Goal: Task Accomplishment & Management: Manage account settings

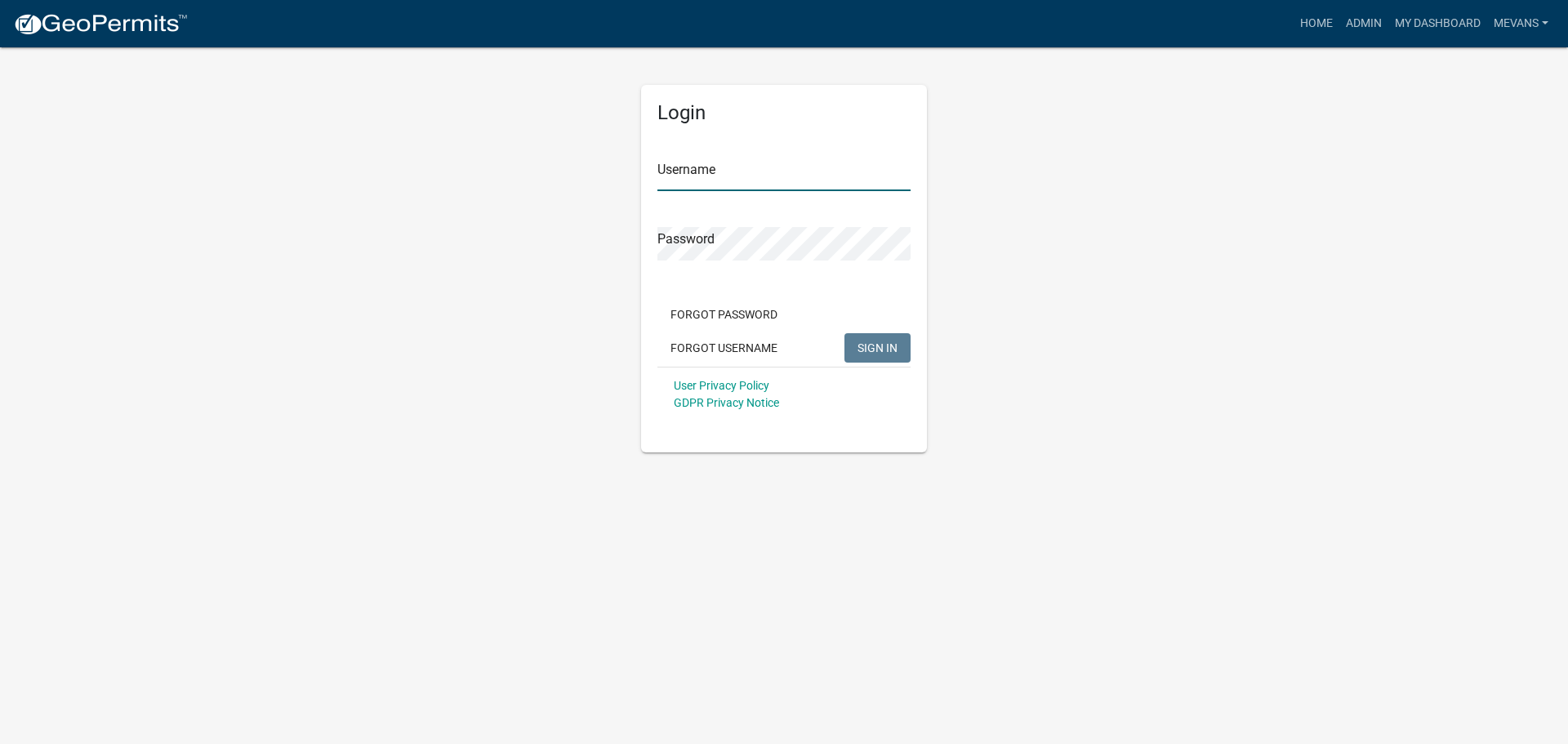
type input "Mevans"
click at [870, 347] on span "SIGN IN" at bounding box center [877, 347] width 40 height 13
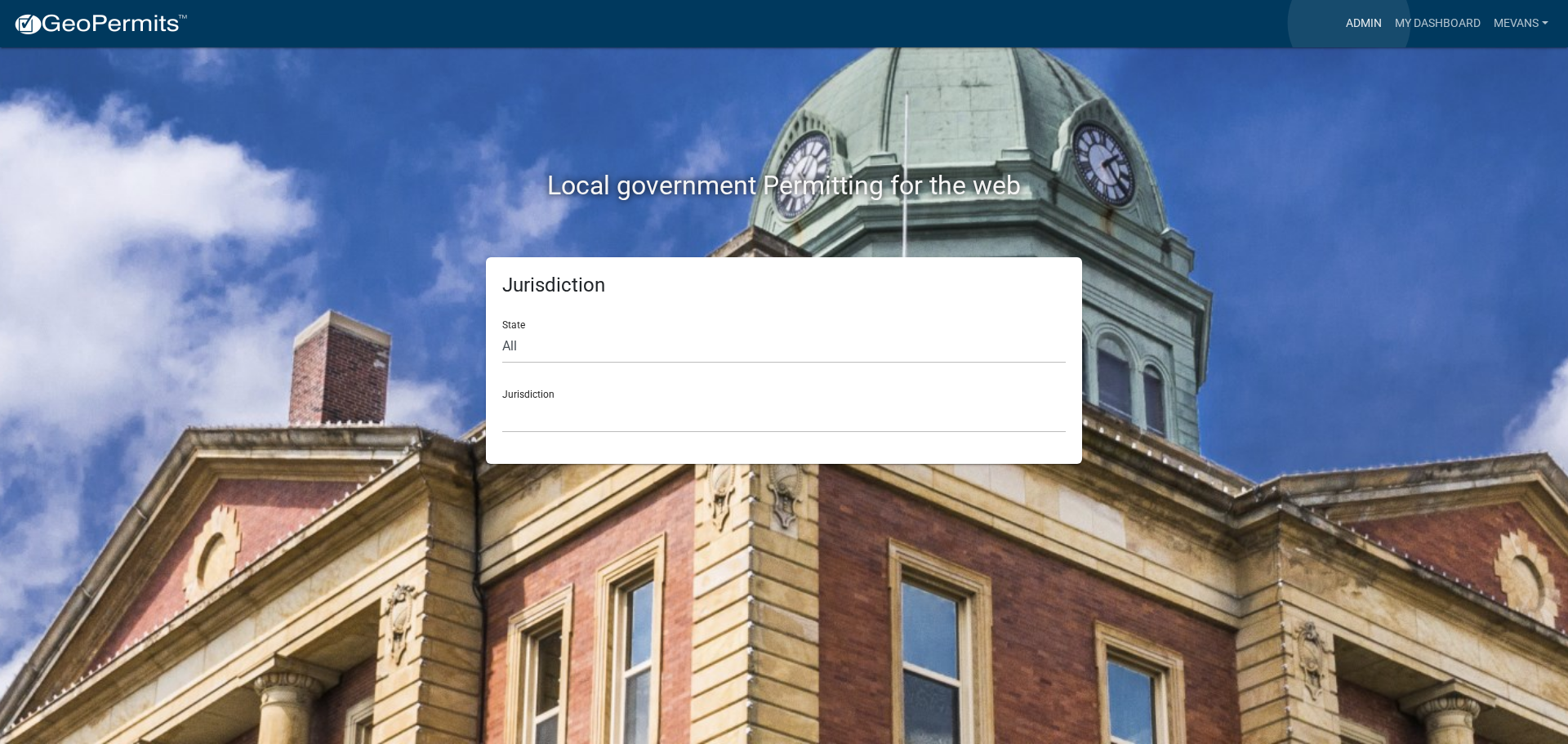
click at [1349, 23] on link "Admin" at bounding box center [1363, 23] width 49 height 31
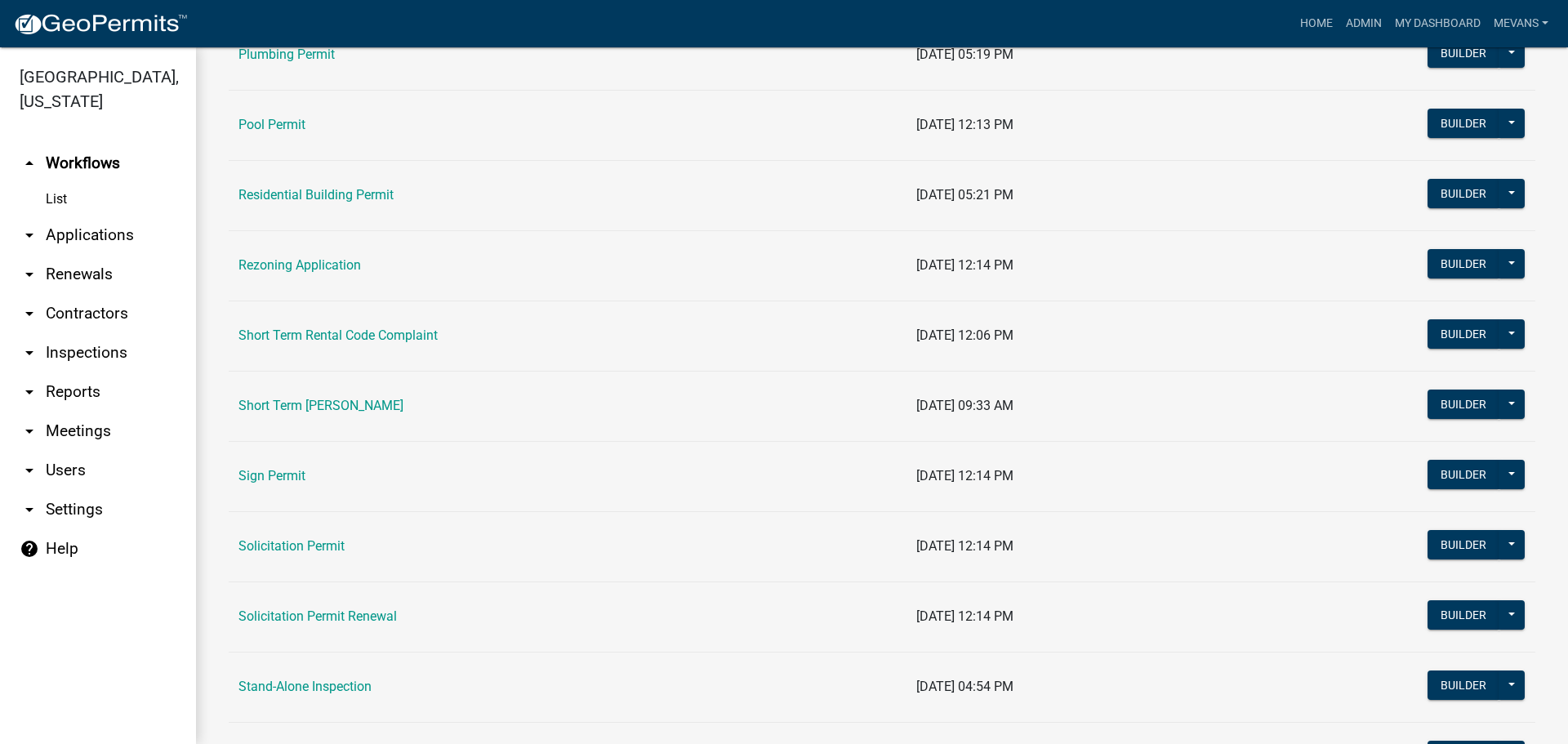
scroll to position [1960, 0]
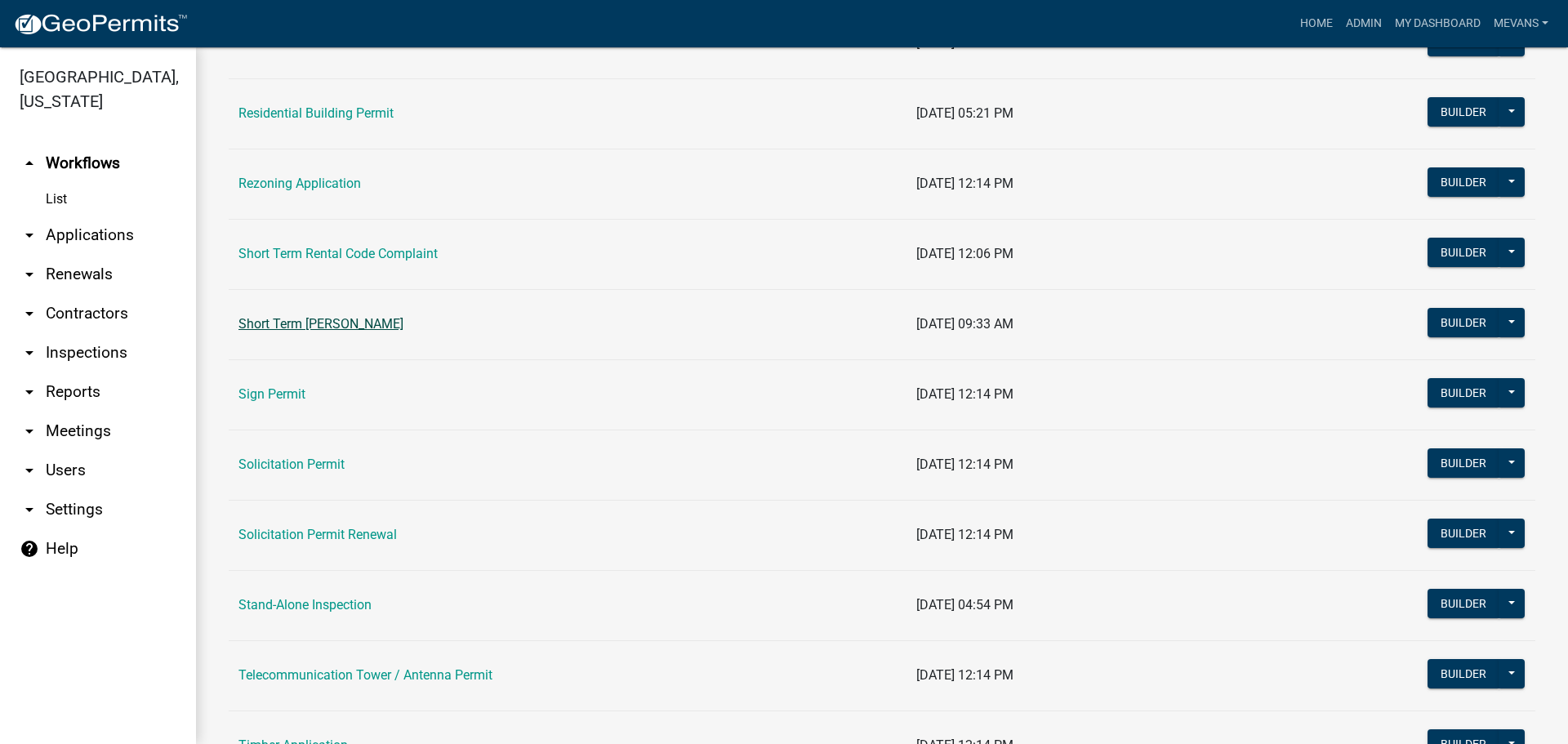
click at [283, 328] on link "Short Term [PERSON_NAME]" at bounding box center [321, 323] width 165 height 15
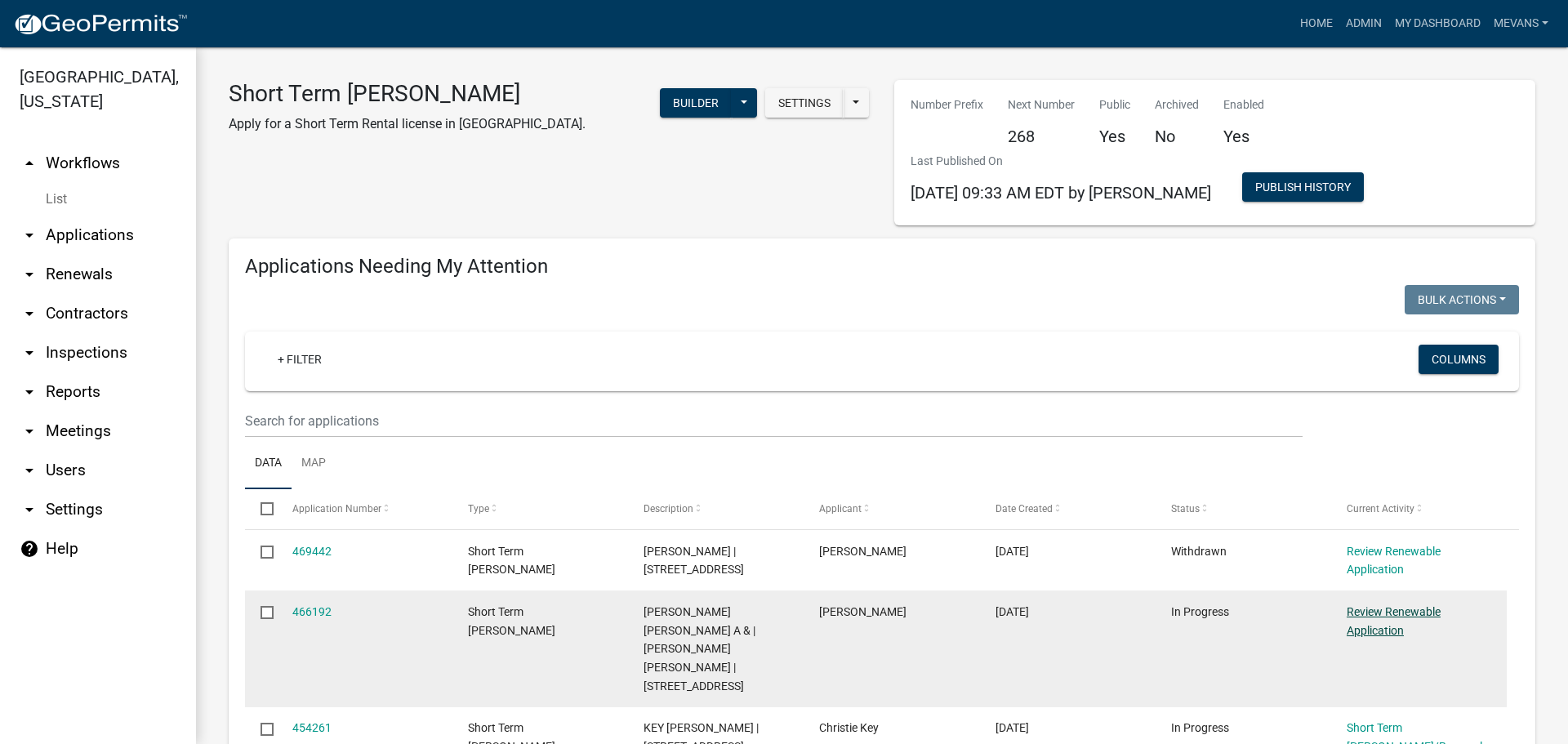
click at [1368, 612] on link "Review Renewable Application" at bounding box center [1393, 621] width 94 height 32
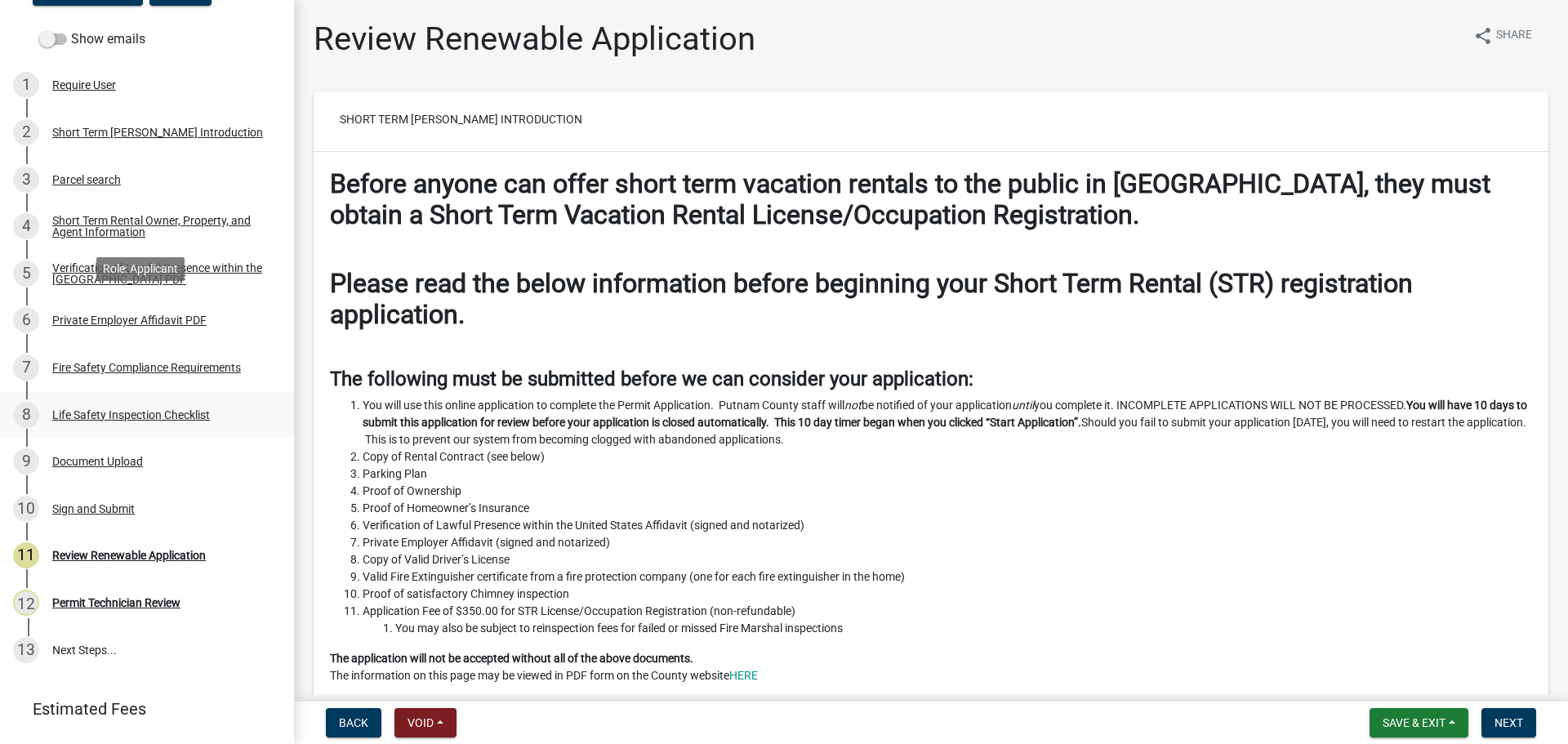
scroll to position [281, 0]
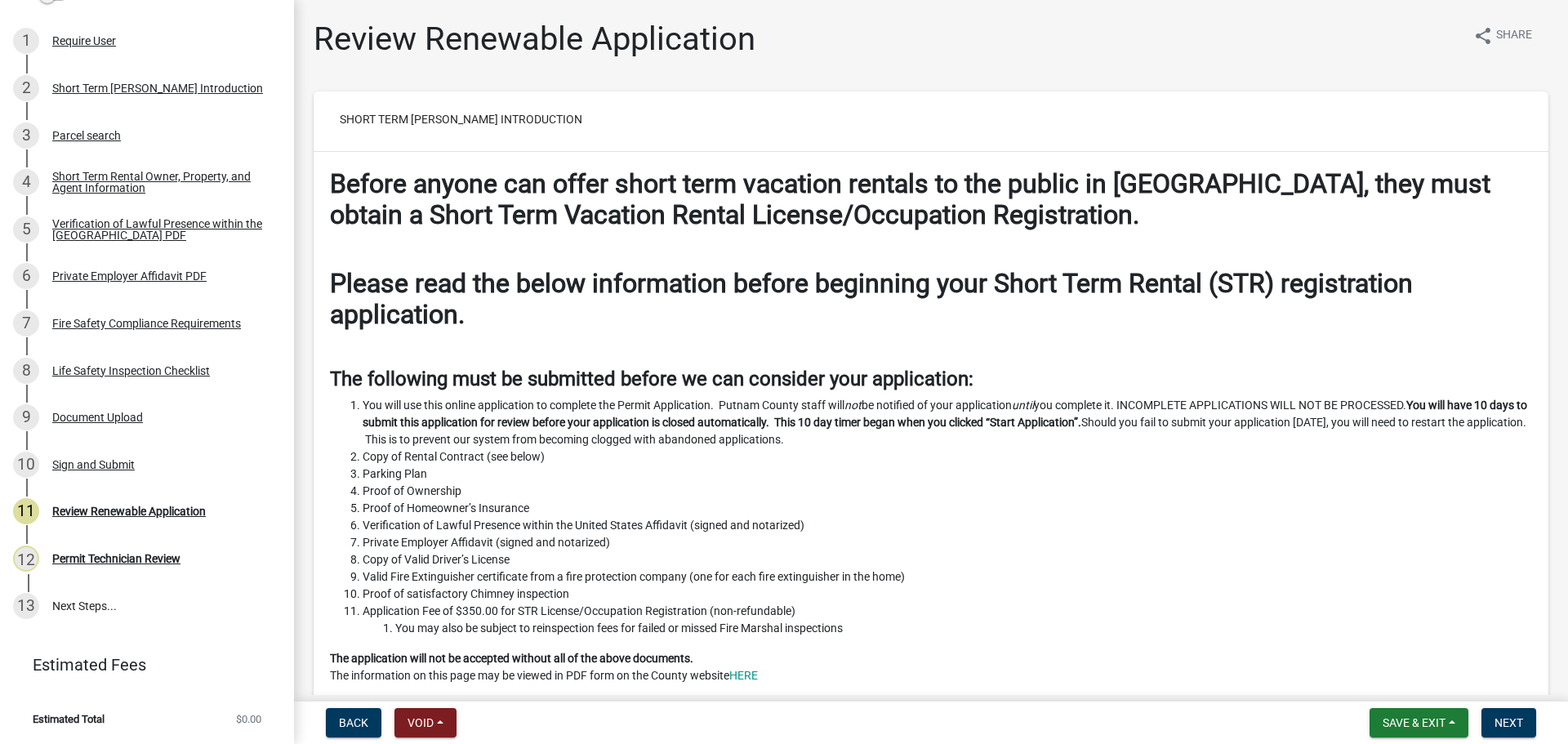
click at [106, 415] on div "Document Upload" at bounding box center [96, 417] width 90 height 12
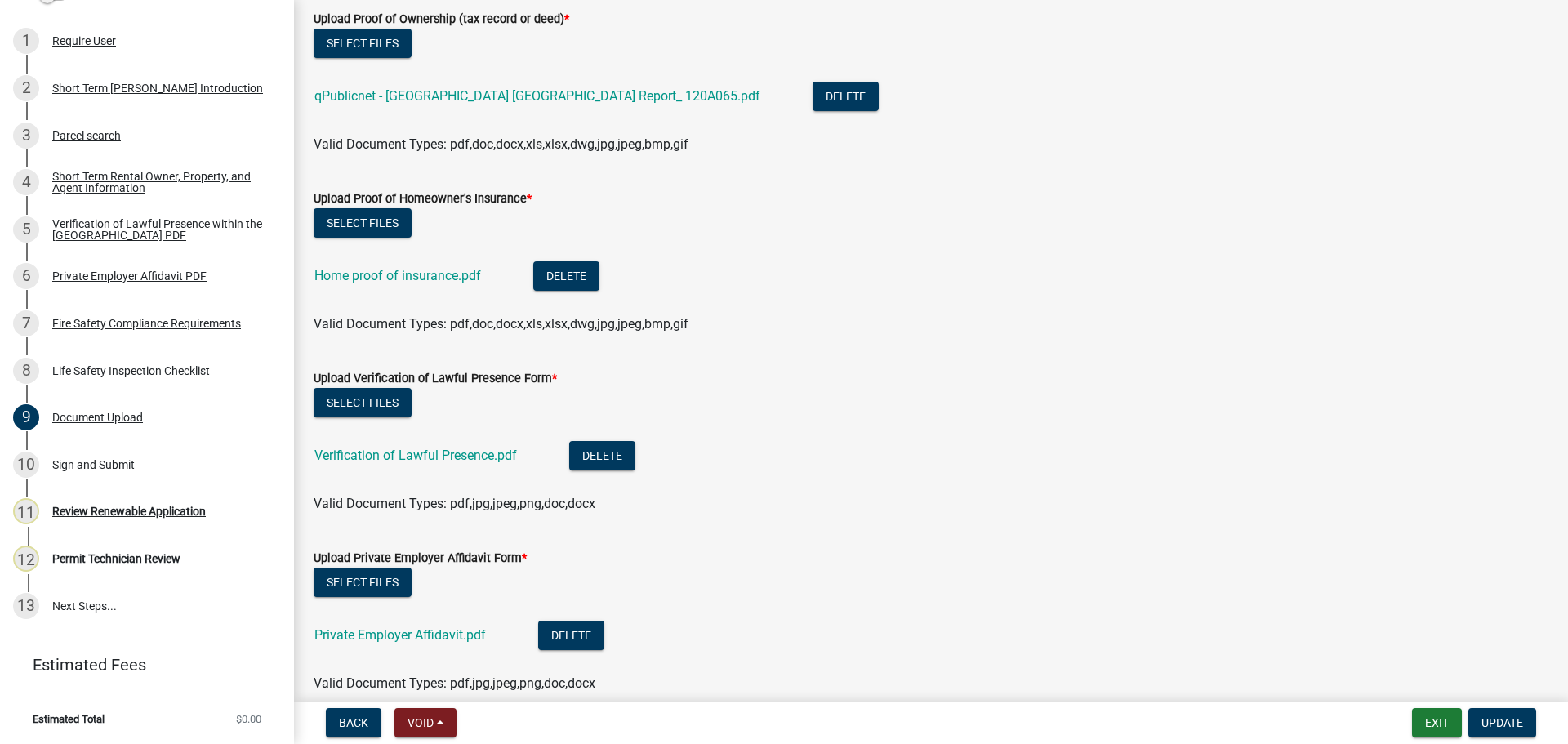
scroll to position [0, 0]
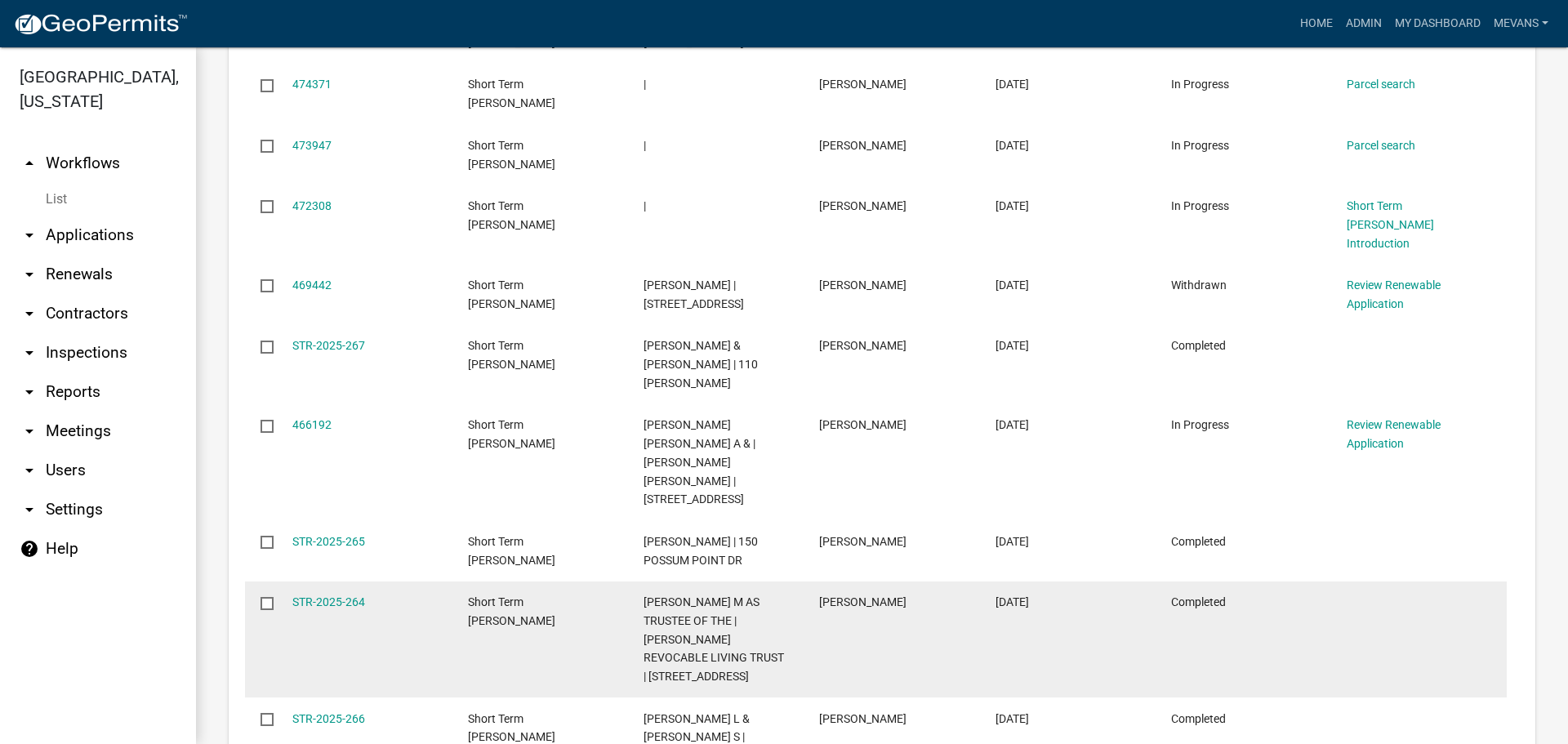
scroll to position [1551, 0]
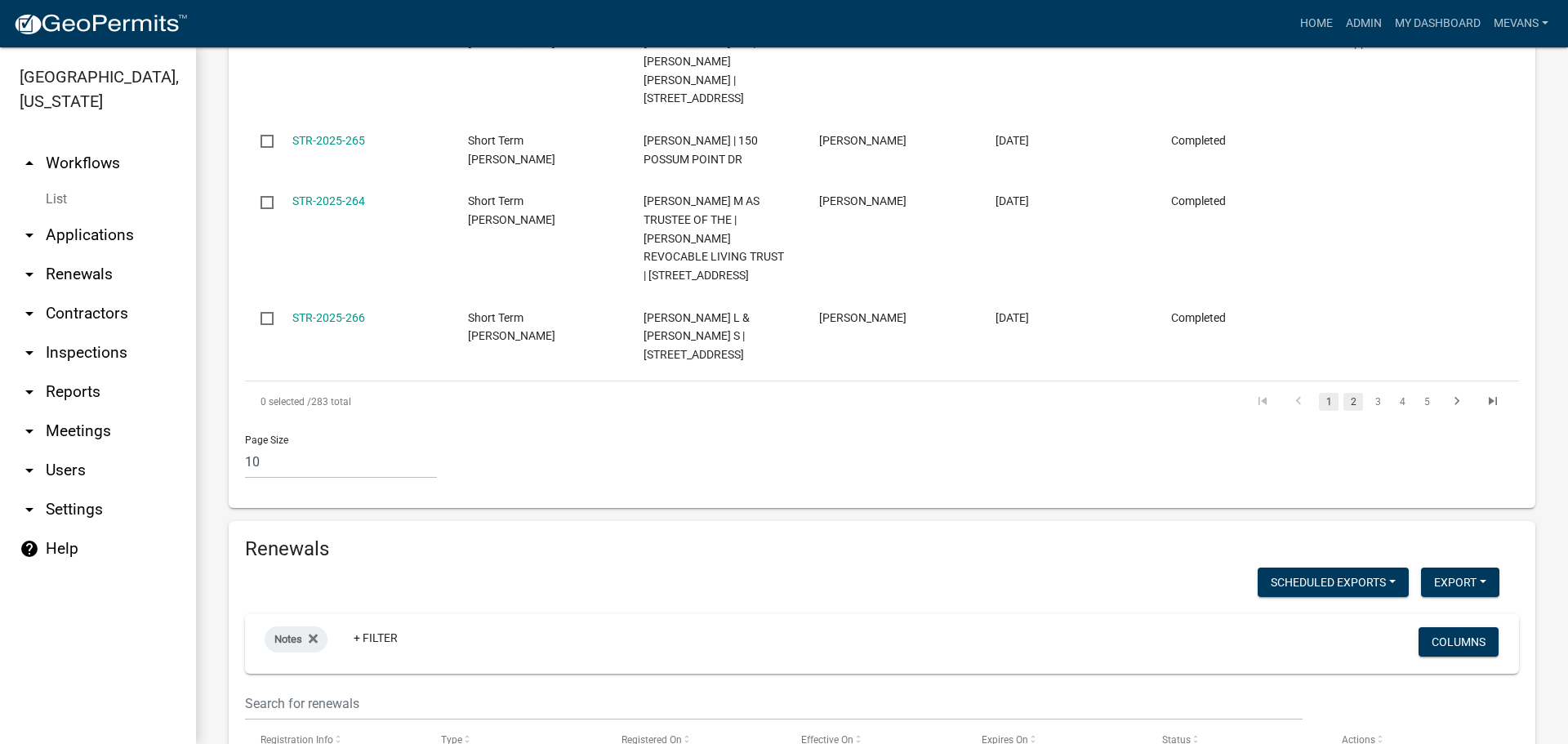
click at [1344, 393] on link "2" at bounding box center [1354, 402] width 20 height 18
